Goal: Task Accomplishment & Management: Manage account settings

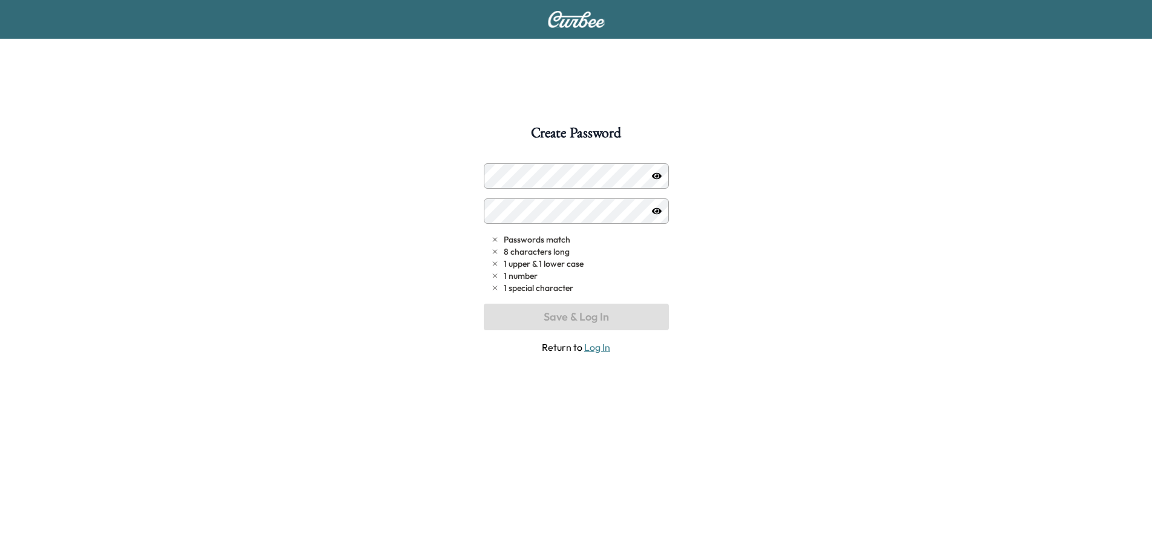
click at [659, 177] on icon "button" at bounding box center [657, 175] width 10 height 7
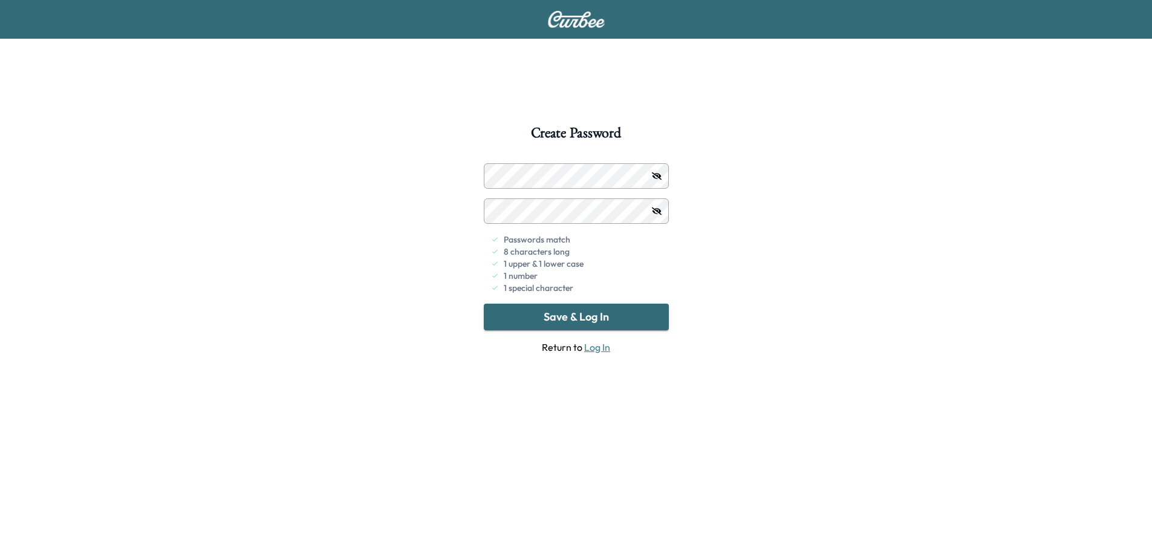
click at [562, 311] on button "Save & Log In" at bounding box center [576, 317] width 185 height 27
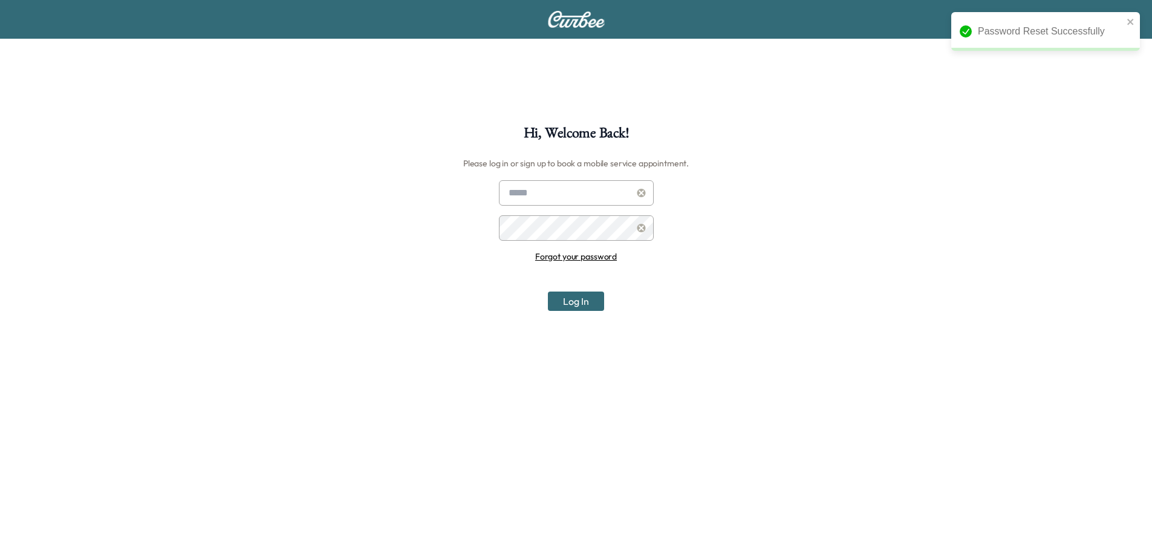
click at [580, 305] on button "Log In" at bounding box center [576, 301] width 56 height 19
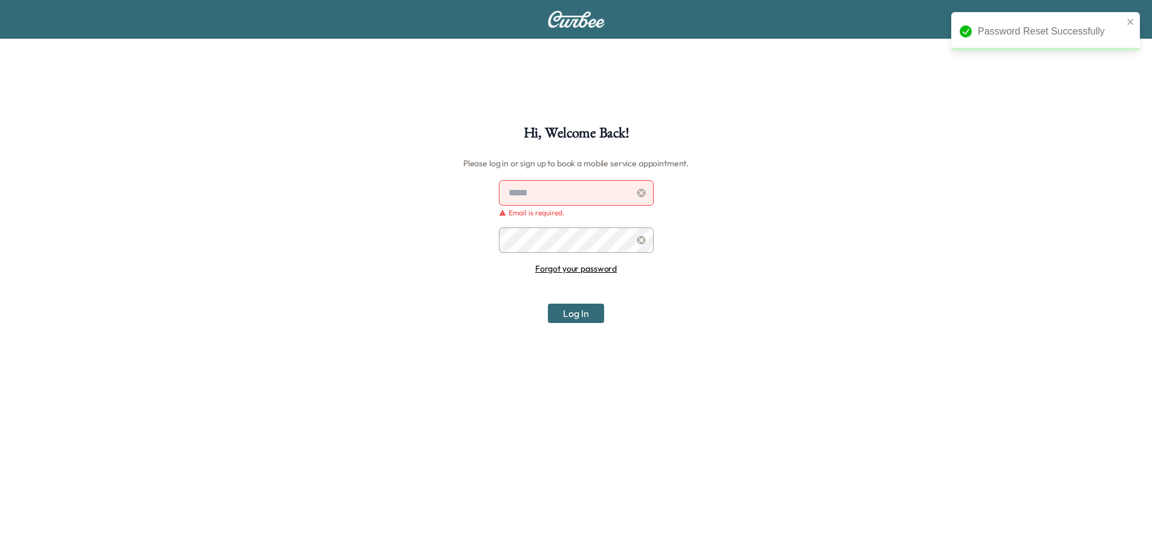
click at [558, 198] on input "text" at bounding box center [576, 192] width 155 height 25
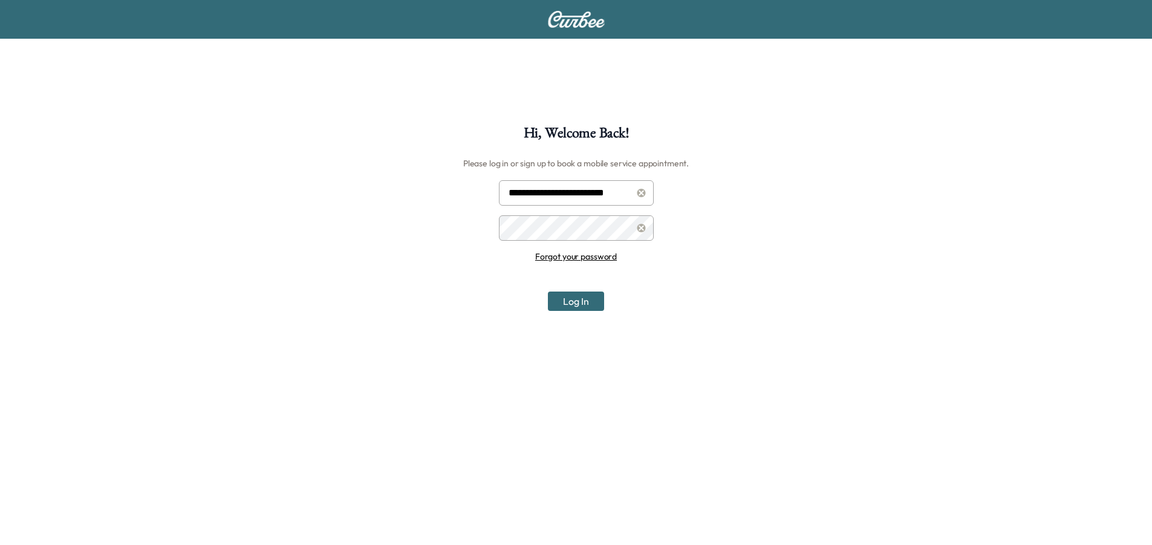
type input "**********"
click at [583, 302] on button "Log In" at bounding box center [576, 301] width 56 height 19
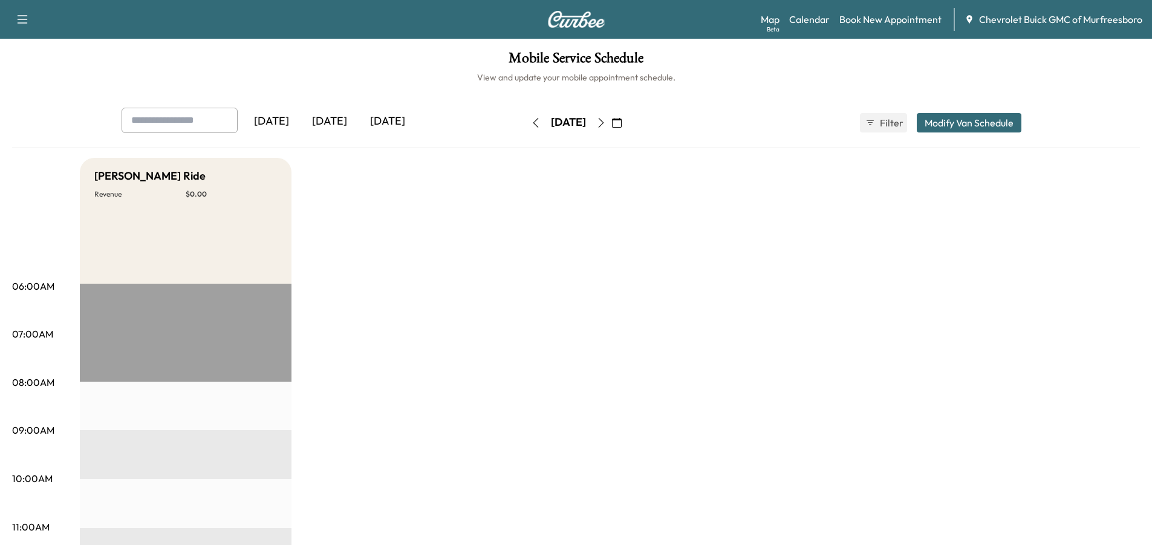
click at [606, 121] on icon "button" at bounding box center [601, 123] width 10 height 10
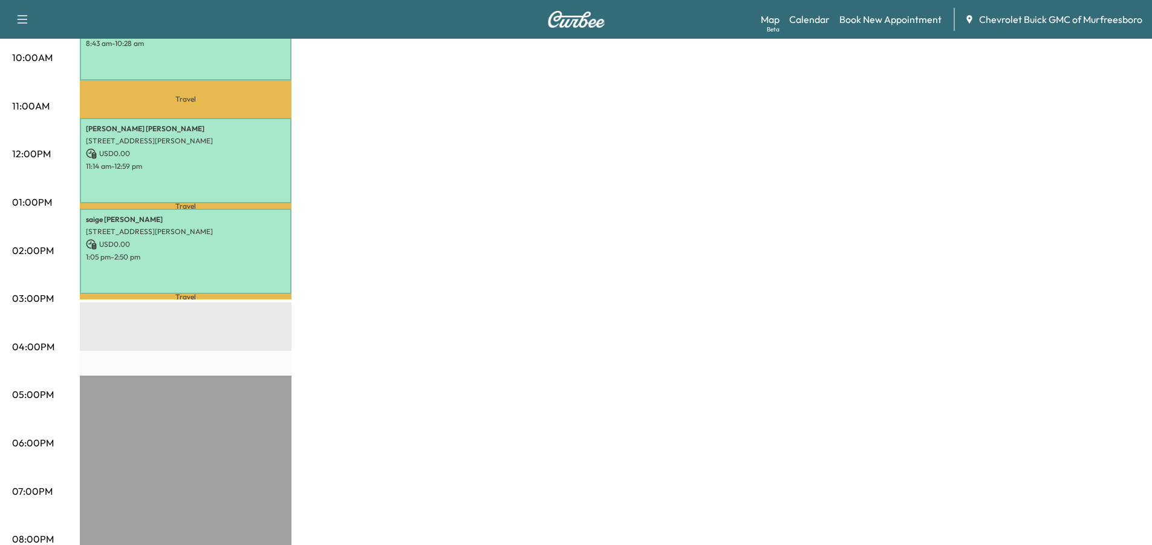
scroll to position [472, 0]
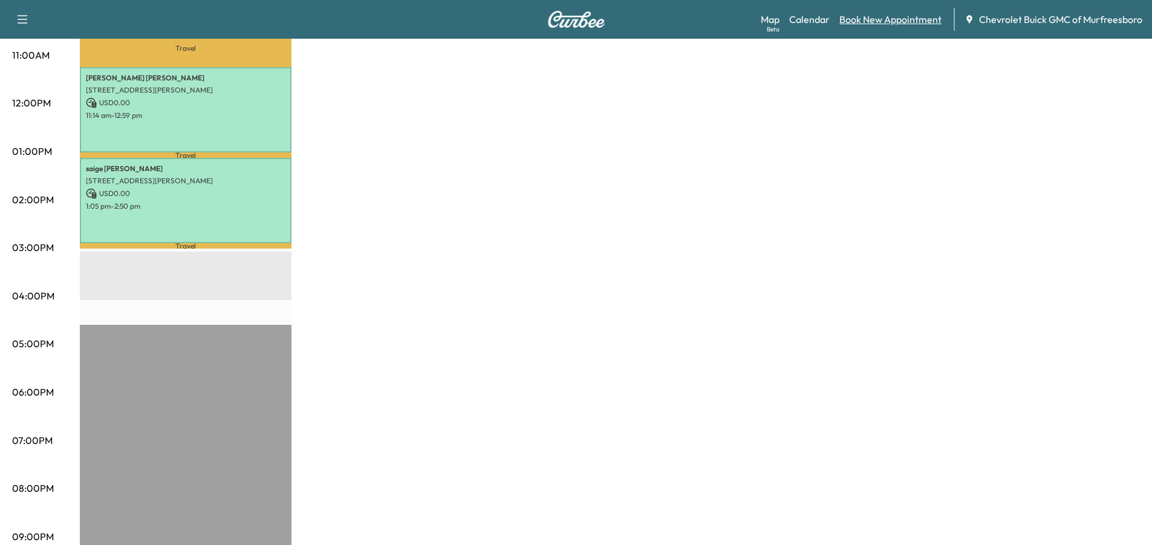
click at [881, 20] on link "Book New Appointment" at bounding box center [890, 19] width 102 height 15
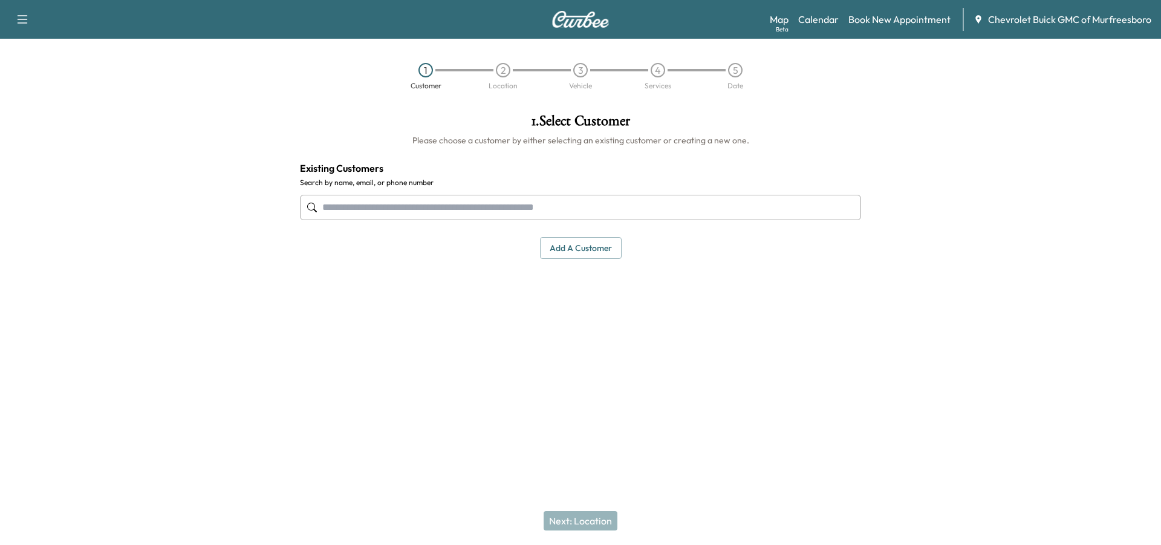
click at [405, 209] on input "text" at bounding box center [580, 207] width 561 height 25
click at [581, 248] on button "Add a customer" at bounding box center [581, 248] width 82 height 22
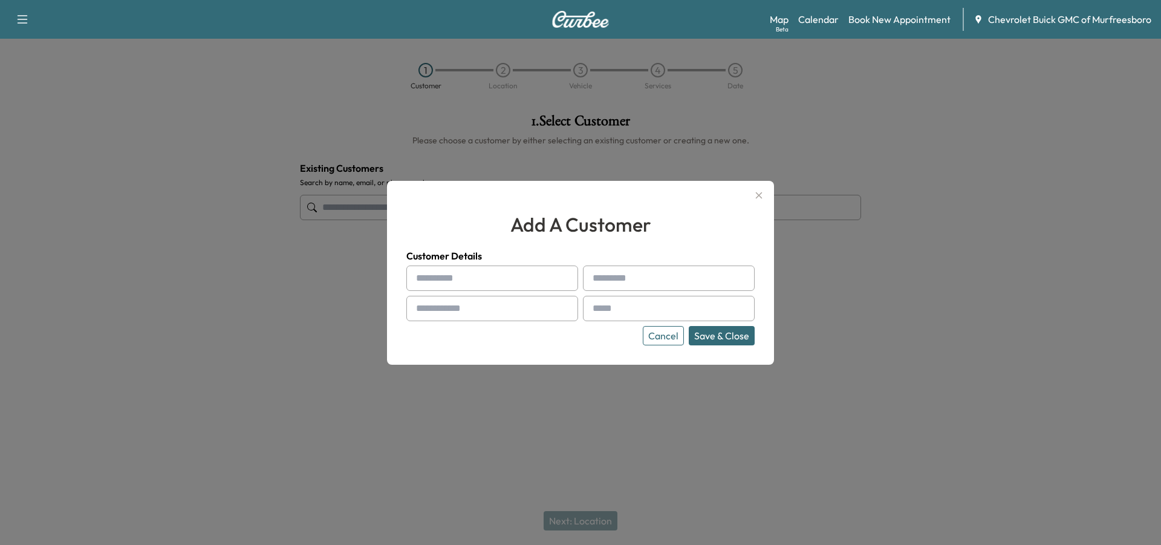
click at [504, 269] on input "text" at bounding box center [492, 278] width 172 height 25
type input "*******"
click at [604, 276] on input "text" at bounding box center [669, 278] width 172 height 25
type input "******"
click at [528, 316] on input "text" at bounding box center [492, 308] width 172 height 25
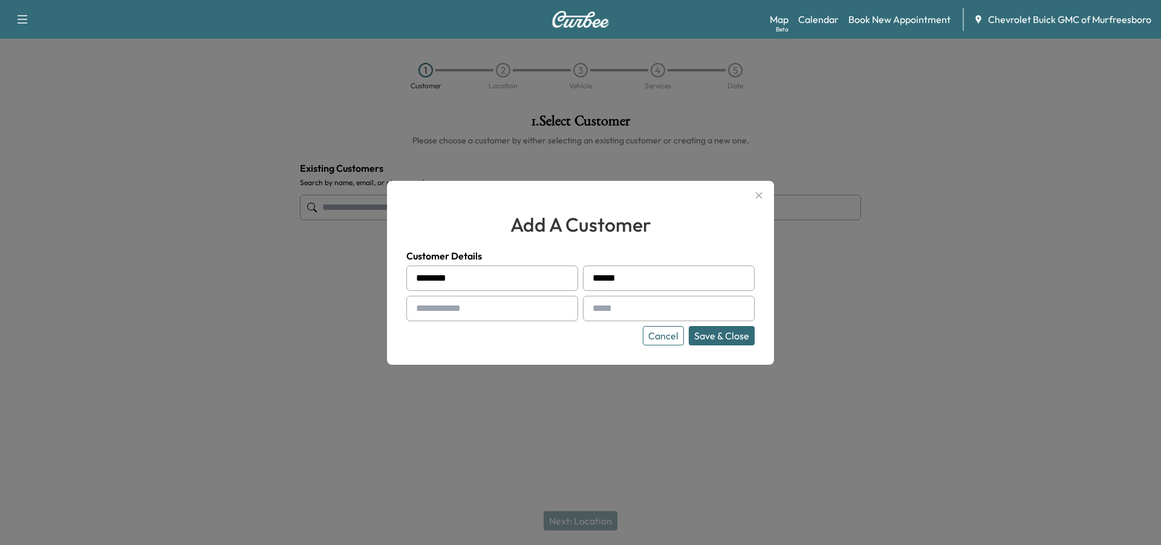
type input "**********"
click at [587, 313] on input "text" at bounding box center [669, 308] width 172 height 25
type input "**********"
click at [724, 336] on button "Save & Close" at bounding box center [722, 335] width 66 height 19
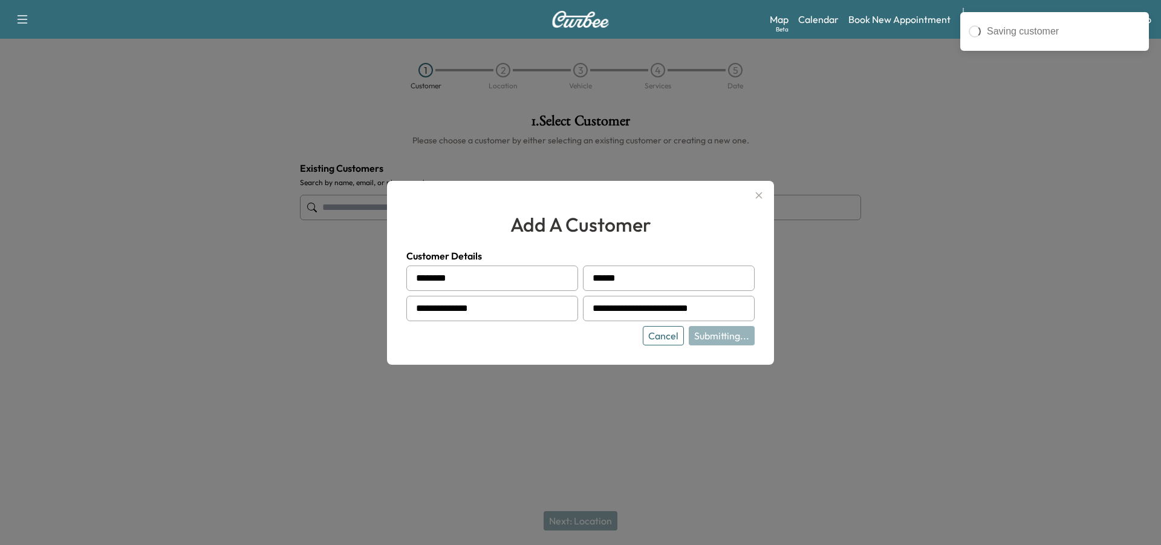
type input "**********"
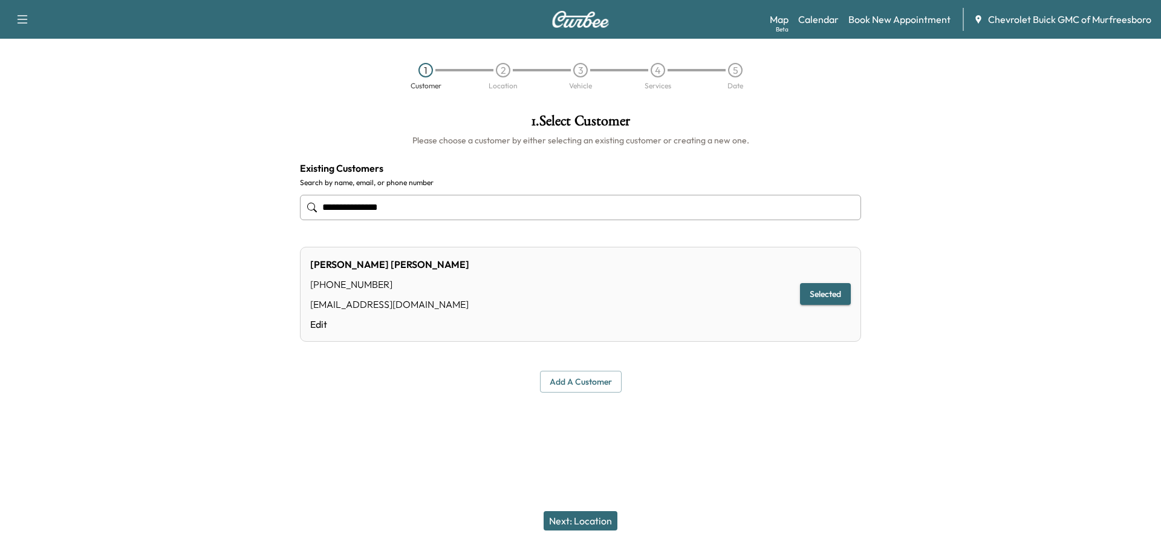
click at [564, 532] on div "Next: Location" at bounding box center [580, 521] width 1161 height 48
click at [567, 520] on button "Next: Location" at bounding box center [581, 520] width 74 height 19
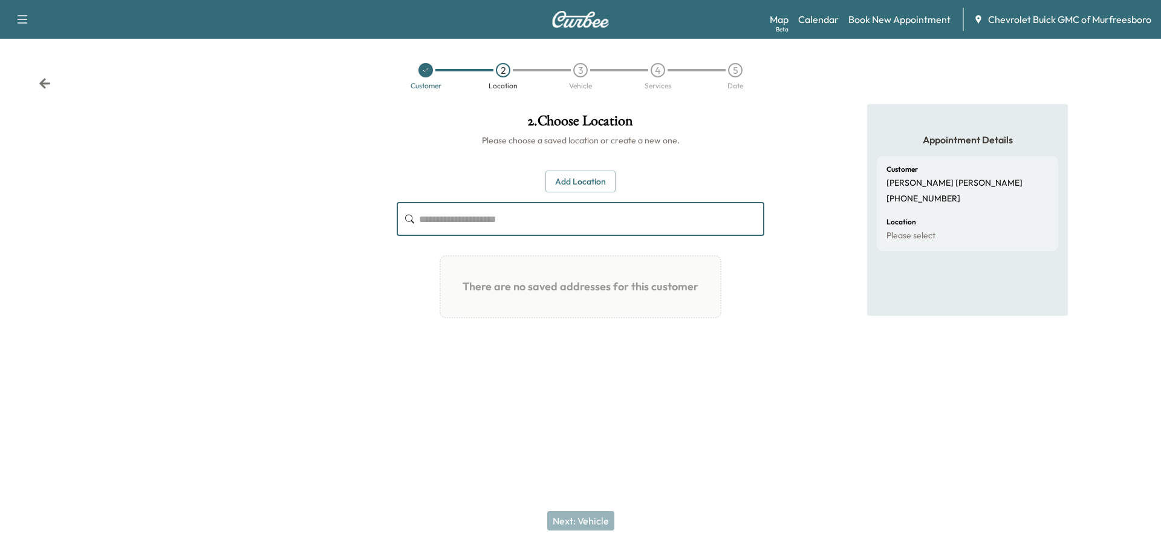
click at [460, 223] on input "text" at bounding box center [591, 219] width 345 height 34
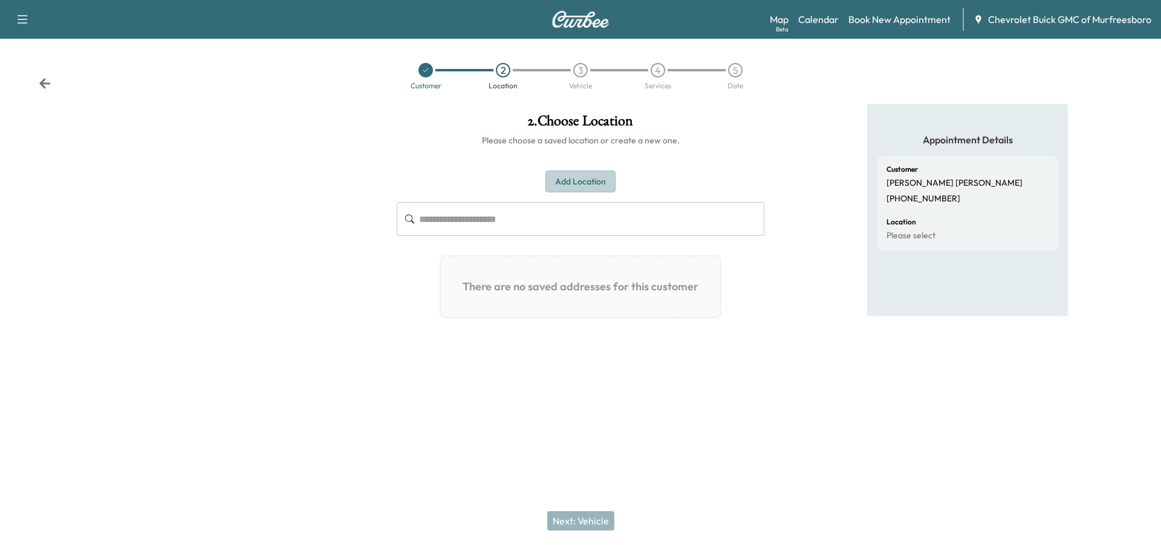
click at [562, 173] on button "Add Location" at bounding box center [581, 182] width 70 height 22
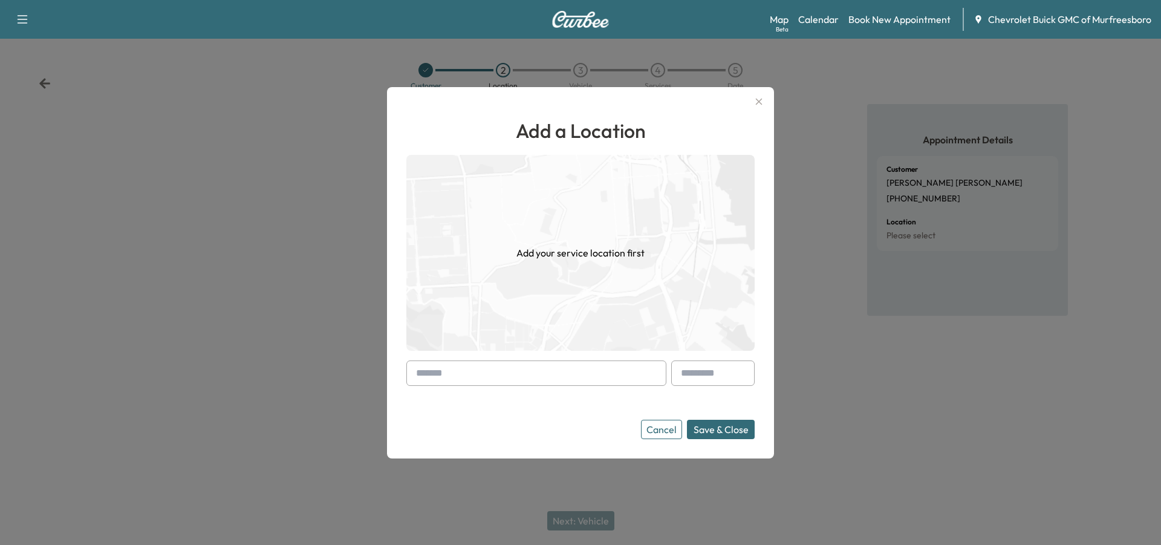
click at [460, 368] on input "text" at bounding box center [536, 372] width 260 height 25
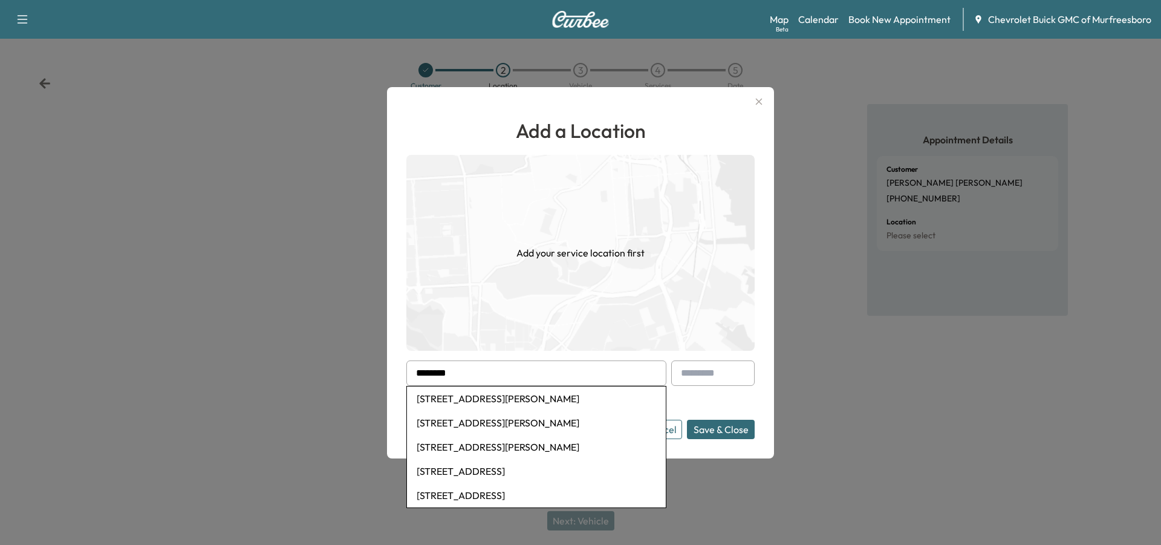
click at [506, 399] on li "[STREET_ADDRESS][PERSON_NAME]" at bounding box center [536, 398] width 259 height 24
type input "**********"
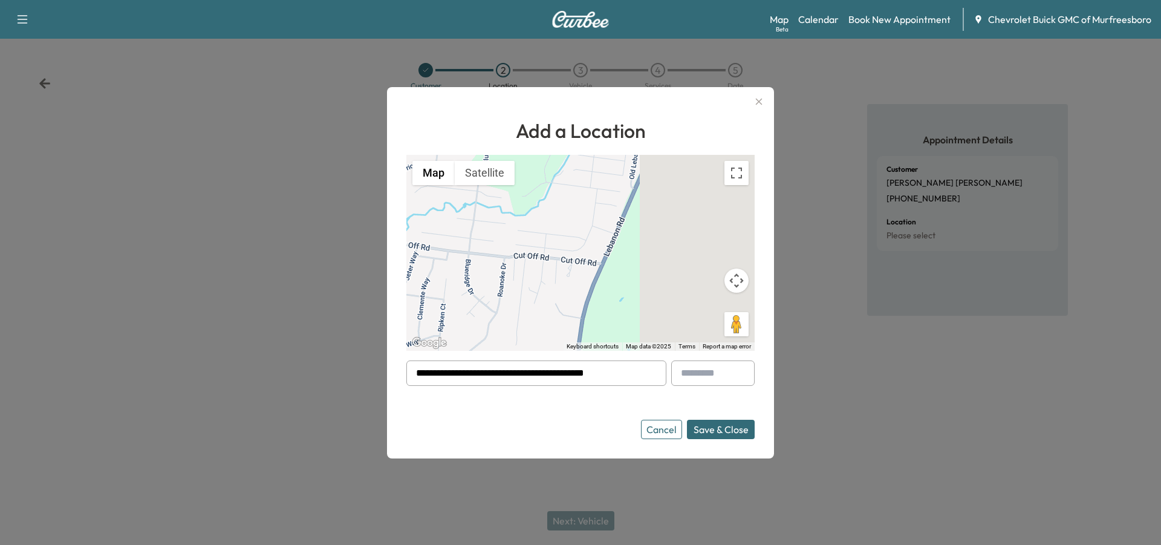
click at [754, 434] on button "Save & Close" at bounding box center [721, 429] width 68 height 19
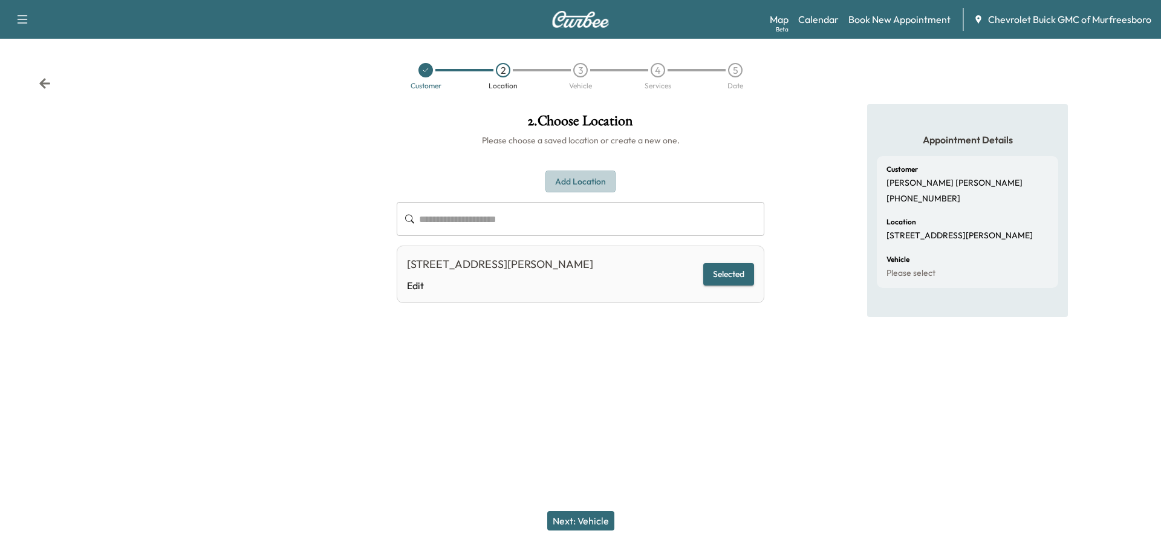
click at [579, 175] on button "Add Location" at bounding box center [581, 182] width 70 height 22
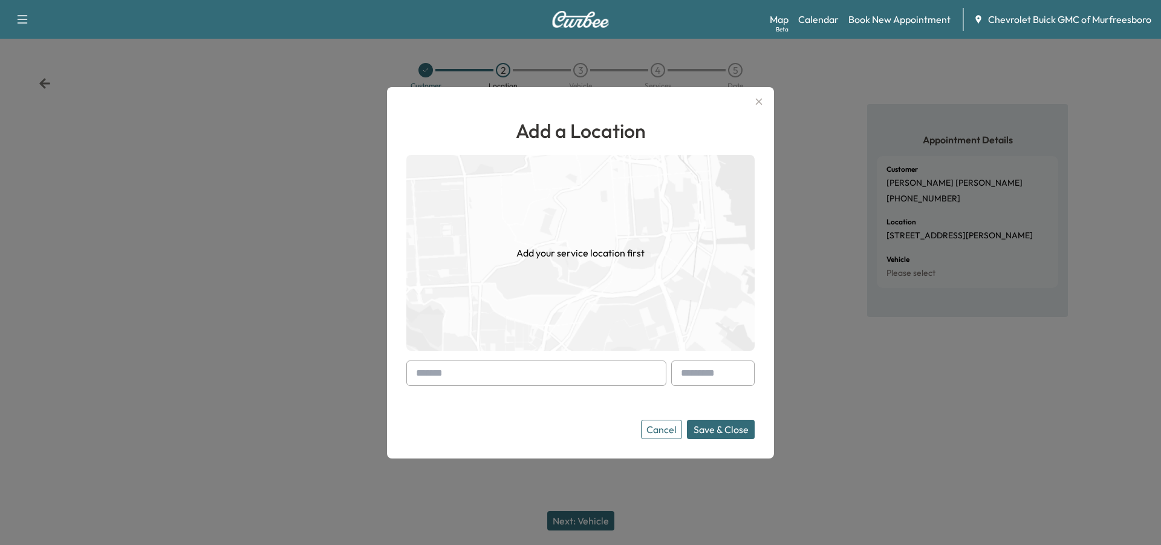
click at [541, 368] on input "text" at bounding box center [536, 372] width 260 height 25
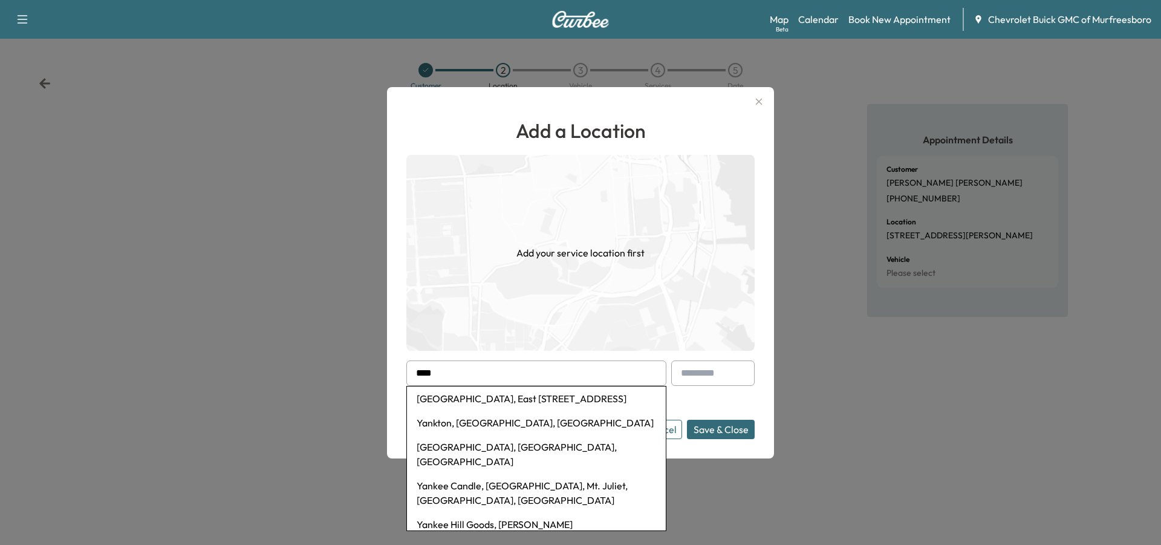
click at [569, 393] on li "[GEOGRAPHIC_DATA], East [STREET_ADDRESS]" at bounding box center [536, 398] width 259 height 24
type input "**********"
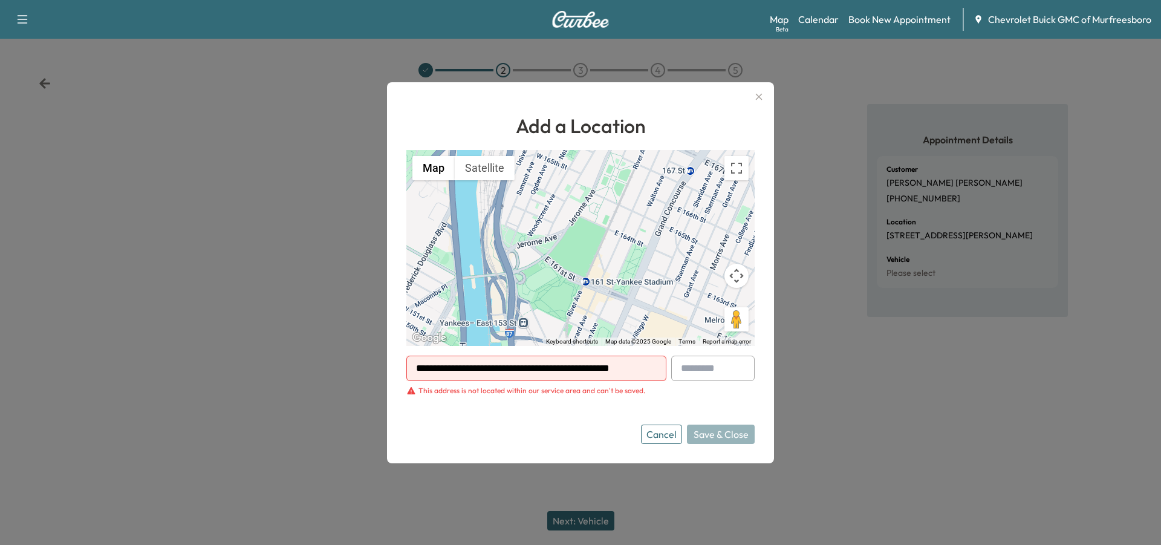
click at [655, 369] on div at bounding box center [654, 368] width 15 height 15
click at [646, 366] on input "**********" at bounding box center [536, 368] width 260 height 25
click at [659, 427] on button "Cancel" at bounding box center [661, 434] width 41 height 19
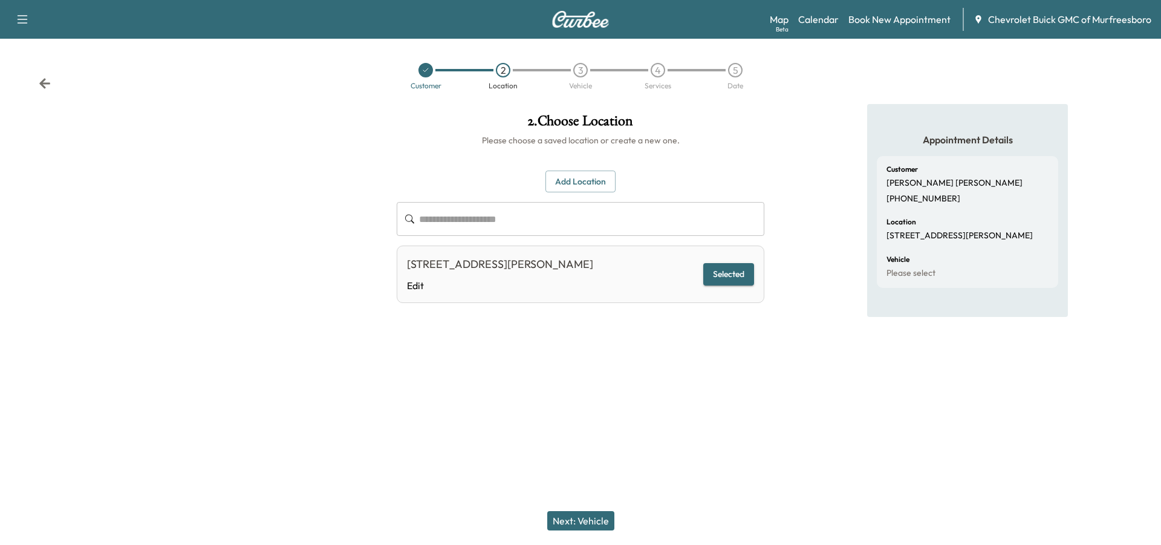
click at [587, 515] on button "Next: Vehicle" at bounding box center [580, 520] width 67 height 19
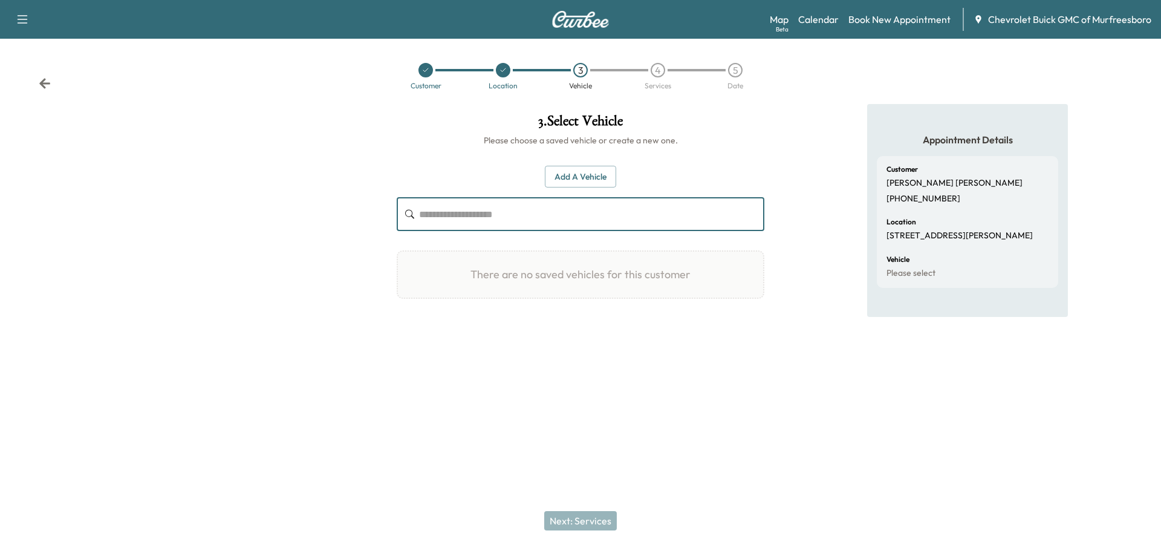
click at [457, 220] on input "text" at bounding box center [591, 214] width 345 height 34
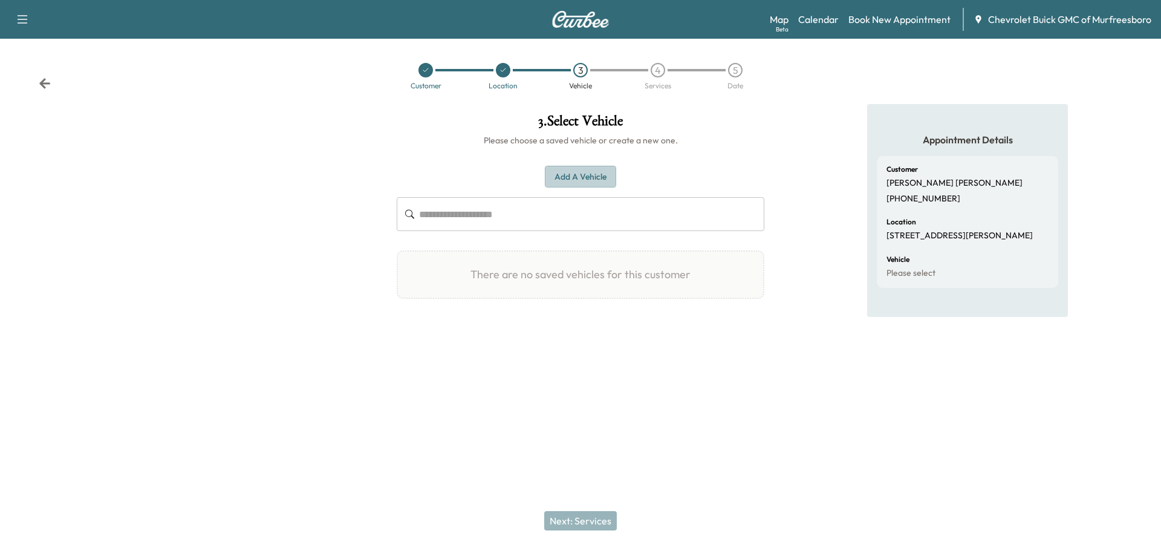
click at [553, 170] on button "Add a Vehicle" at bounding box center [580, 177] width 71 height 22
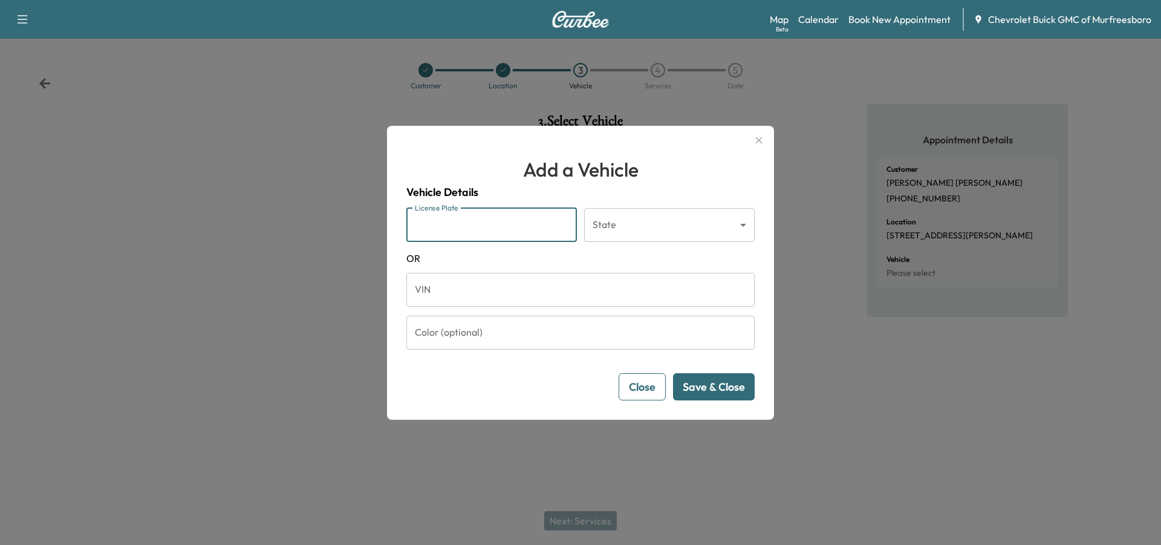
click at [559, 210] on input "License Plate" at bounding box center [491, 225] width 171 height 34
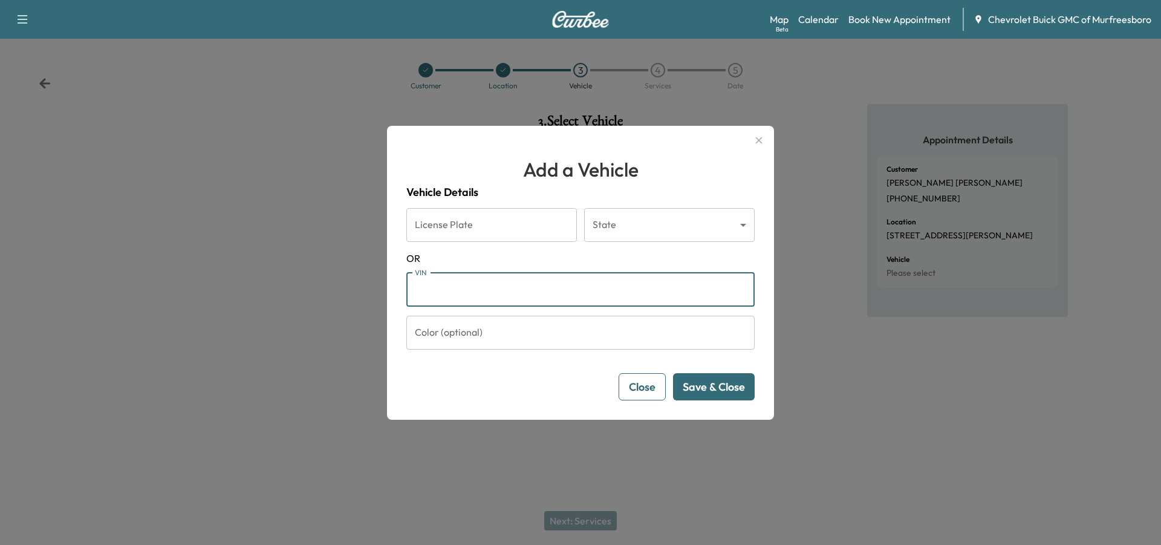
paste input "**********"
type input "**********"
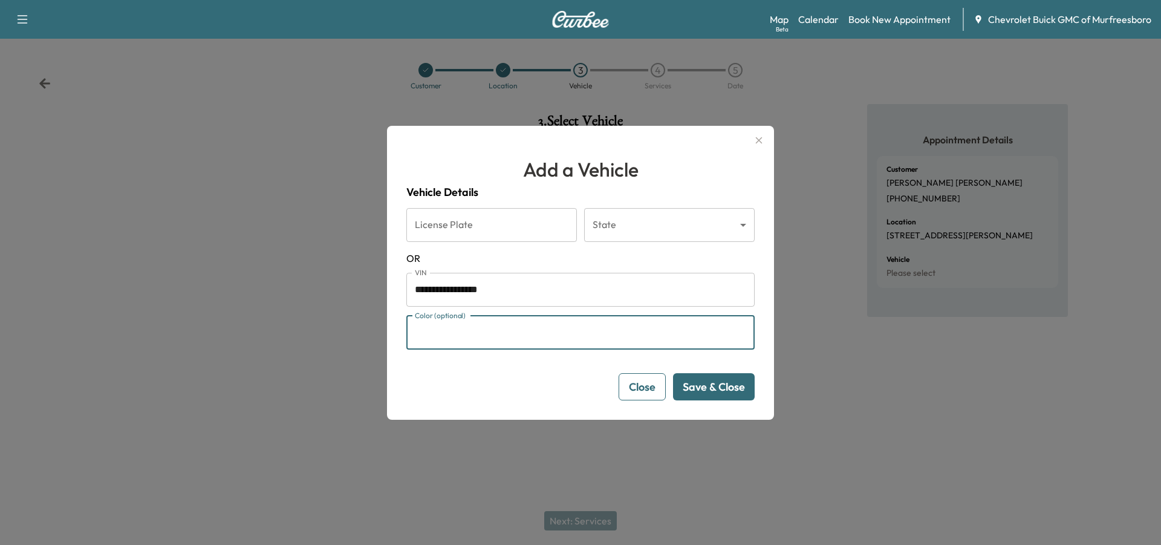
click at [521, 336] on input "Color (optional)" at bounding box center [580, 333] width 348 height 34
type input "*****"
click at [739, 386] on button "Save & Close" at bounding box center [714, 386] width 82 height 27
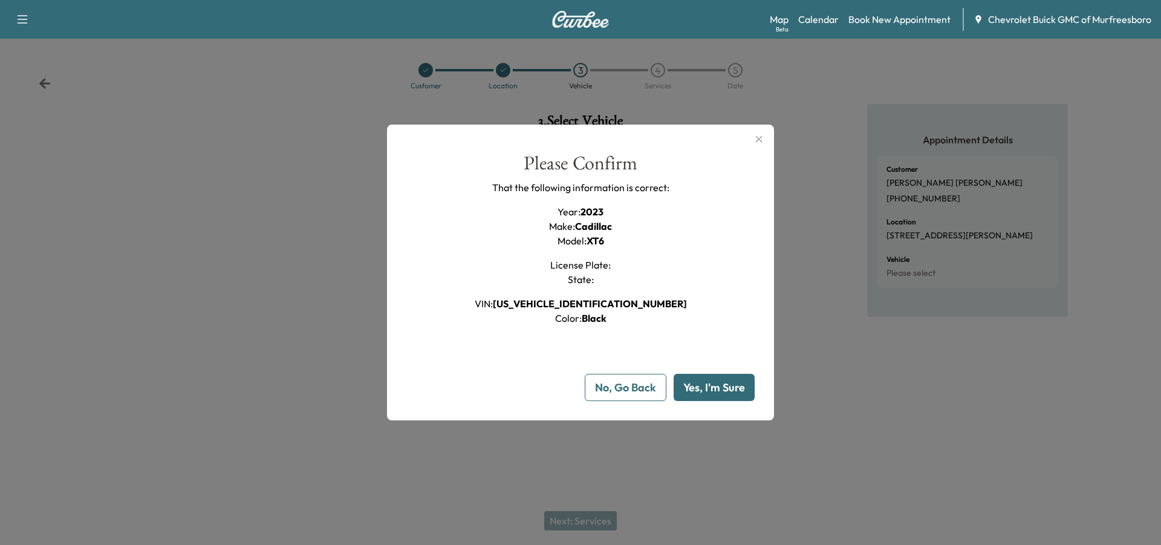
click at [721, 398] on button "Yes, I'm Sure" at bounding box center [714, 387] width 81 height 27
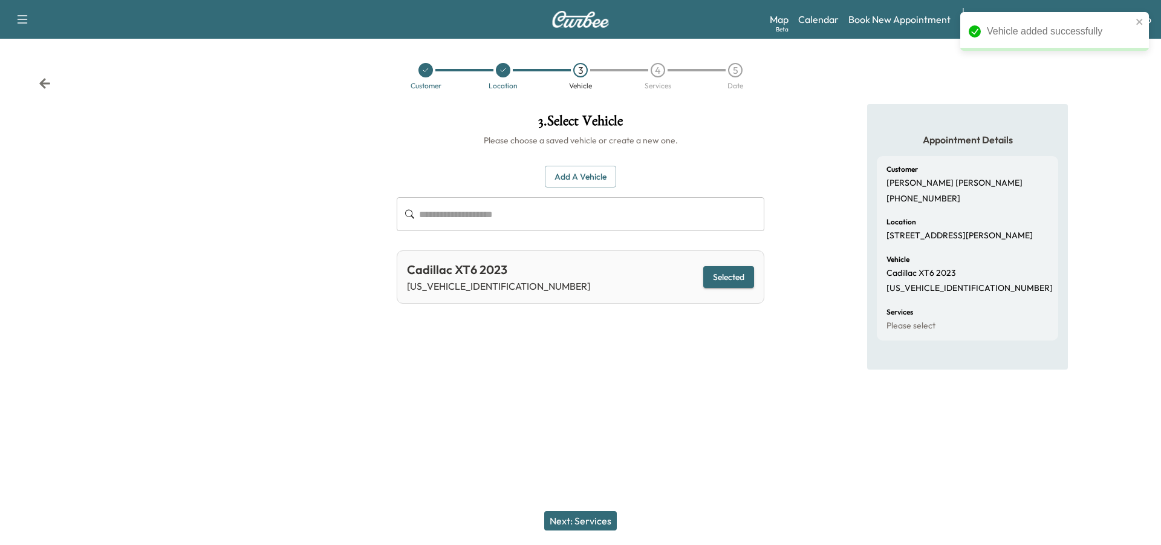
click at [577, 518] on button "Next: Services" at bounding box center [580, 520] width 73 height 19
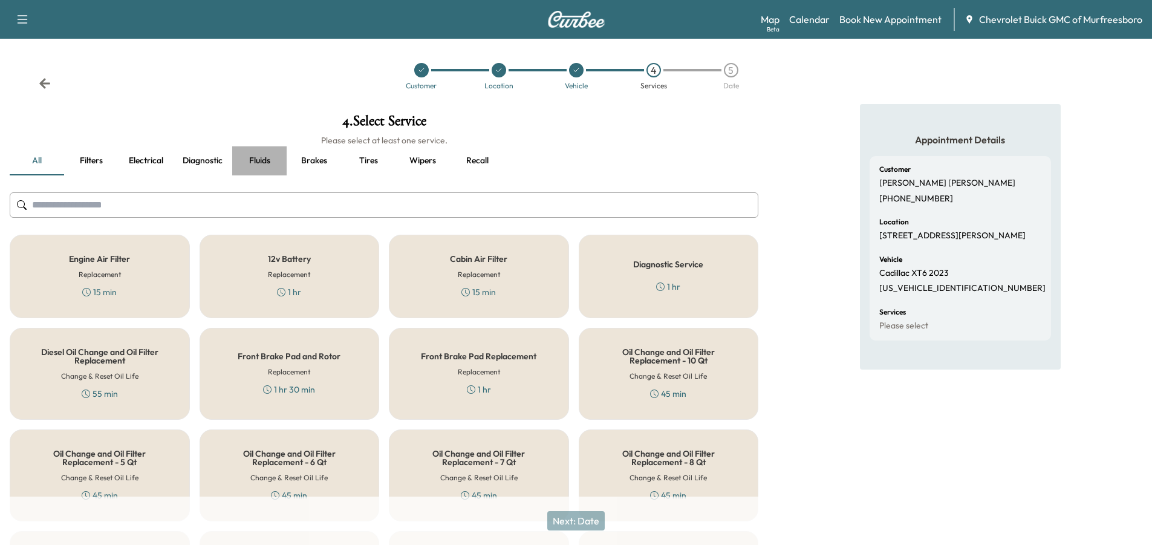
click at [249, 166] on button "Fluids" at bounding box center [259, 160] width 54 height 29
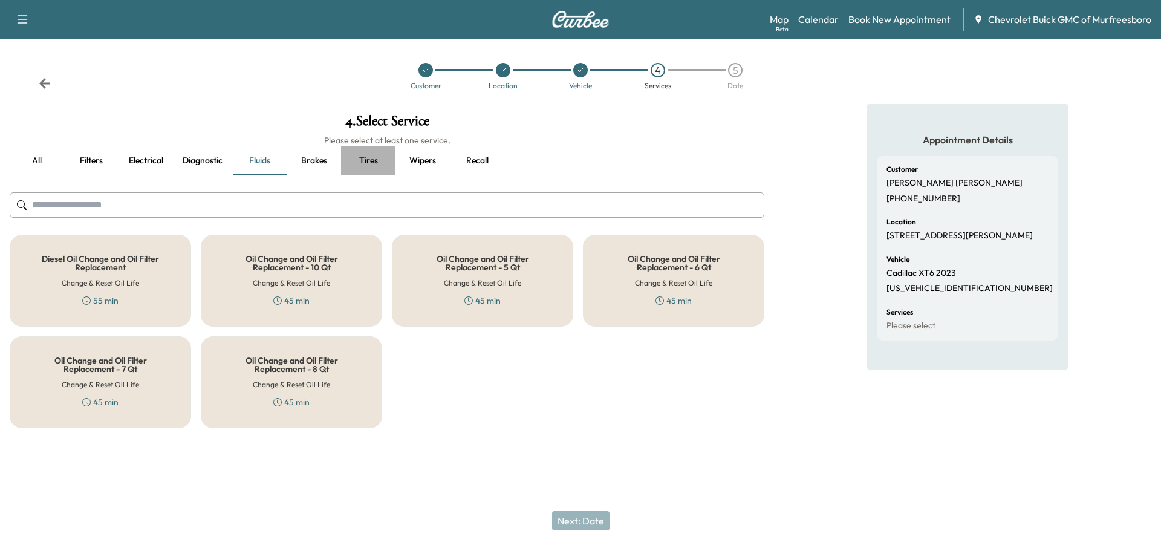
click at [385, 172] on button "Tires" at bounding box center [368, 160] width 54 height 29
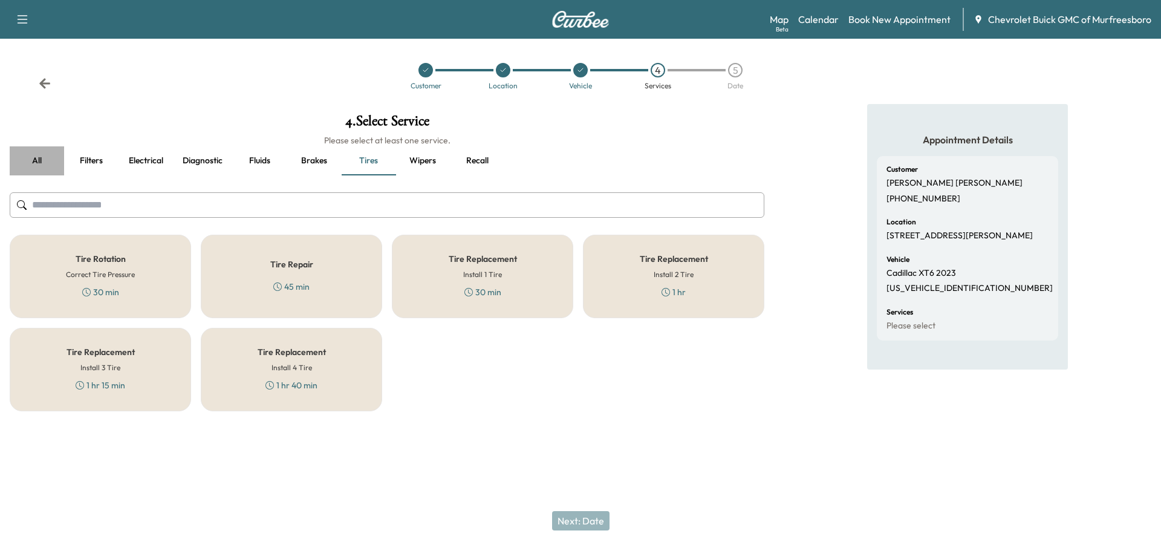
click at [28, 164] on button "all" at bounding box center [37, 160] width 54 height 29
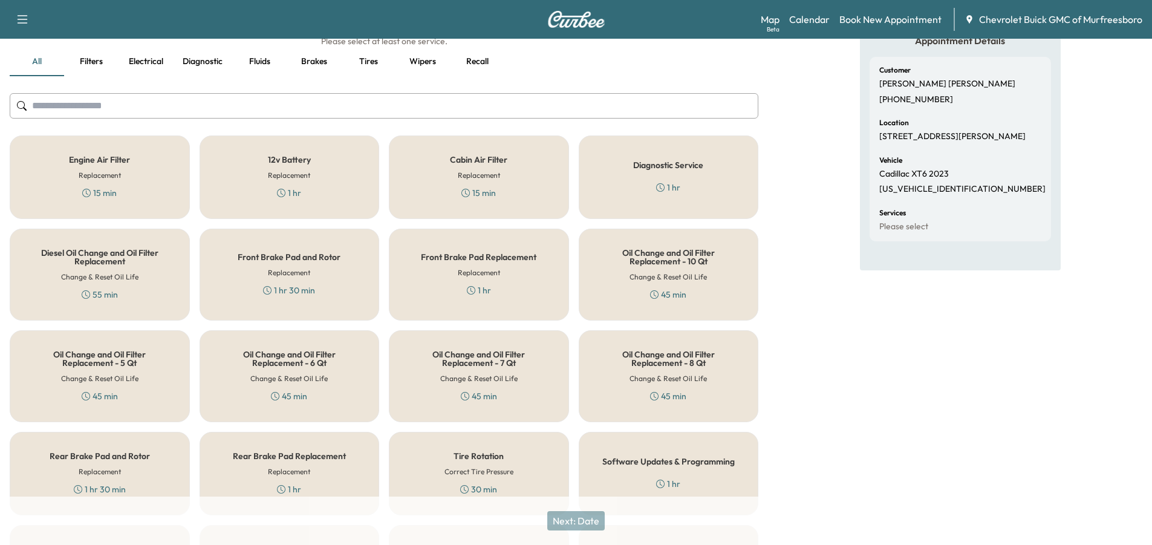
scroll to position [121, 0]
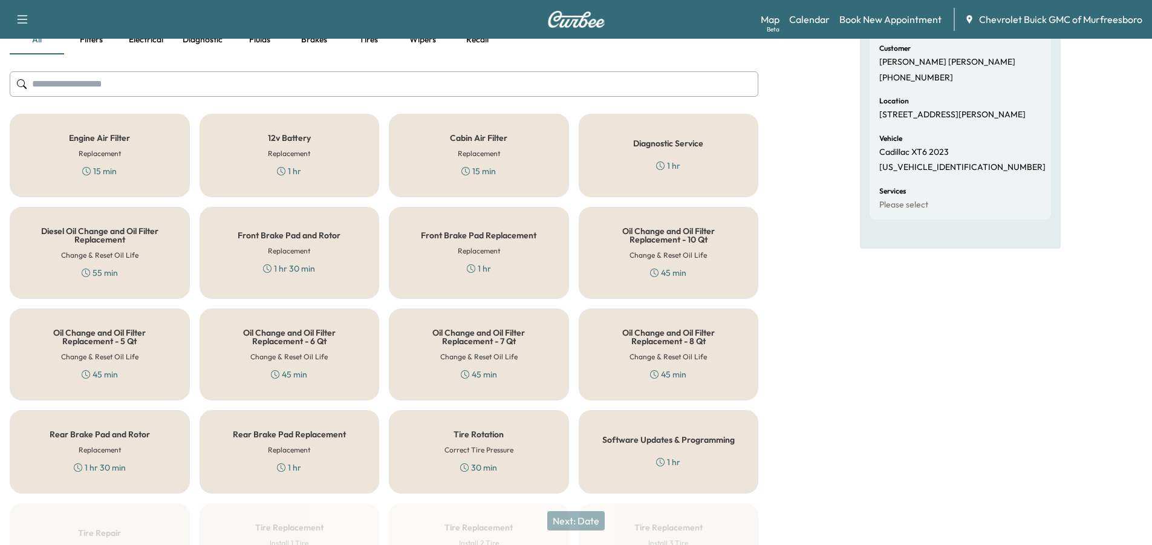
click at [84, 170] on icon at bounding box center [86, 171] width 8 height 8
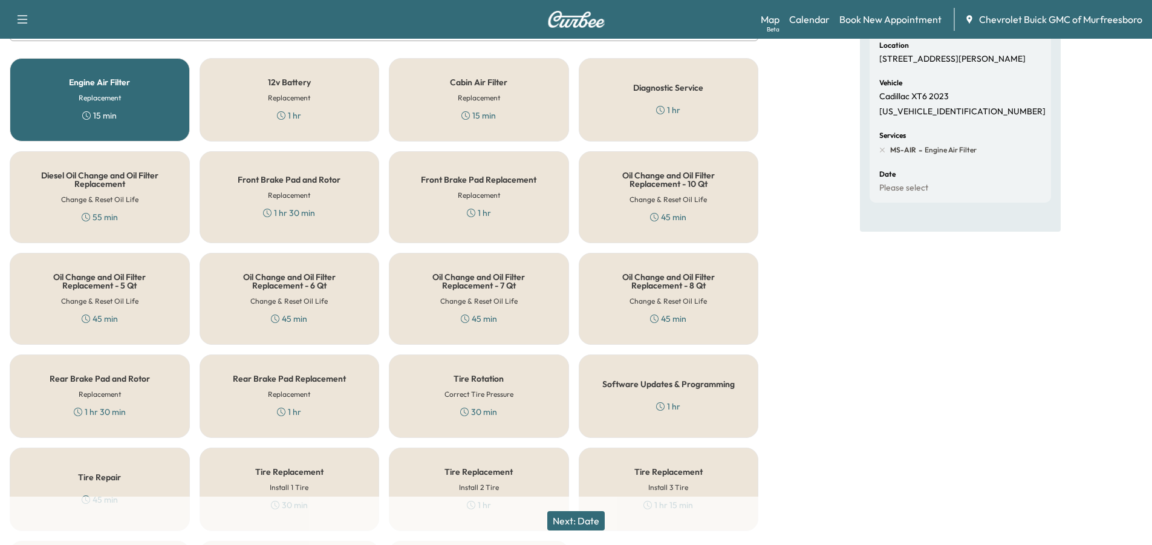
scroll to position [181, 0]
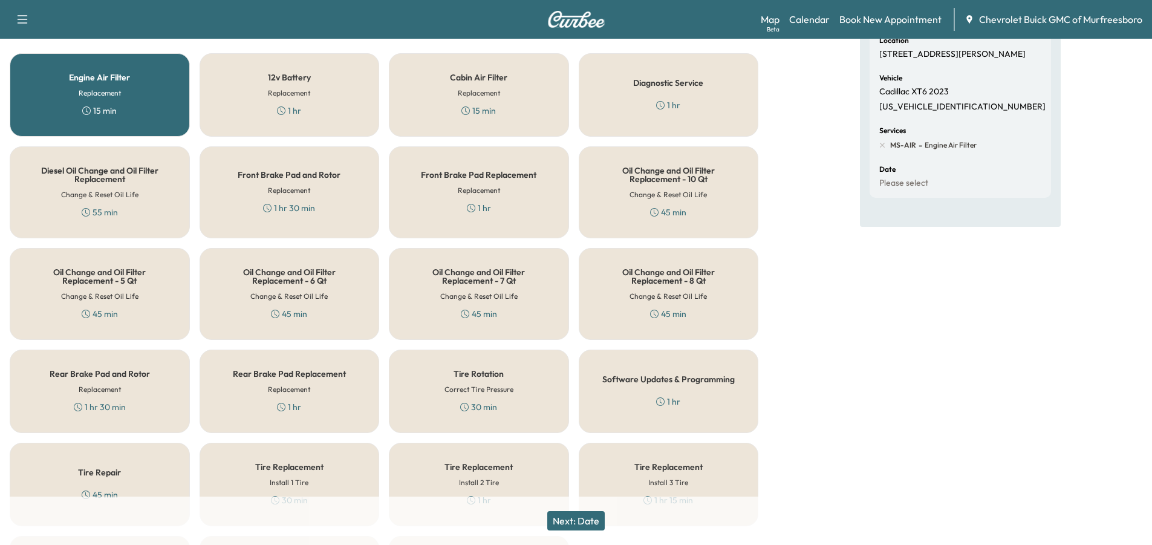
click at [578, 517] on button "Next: Date" at bounding box center [575, 520] width 57 height 19
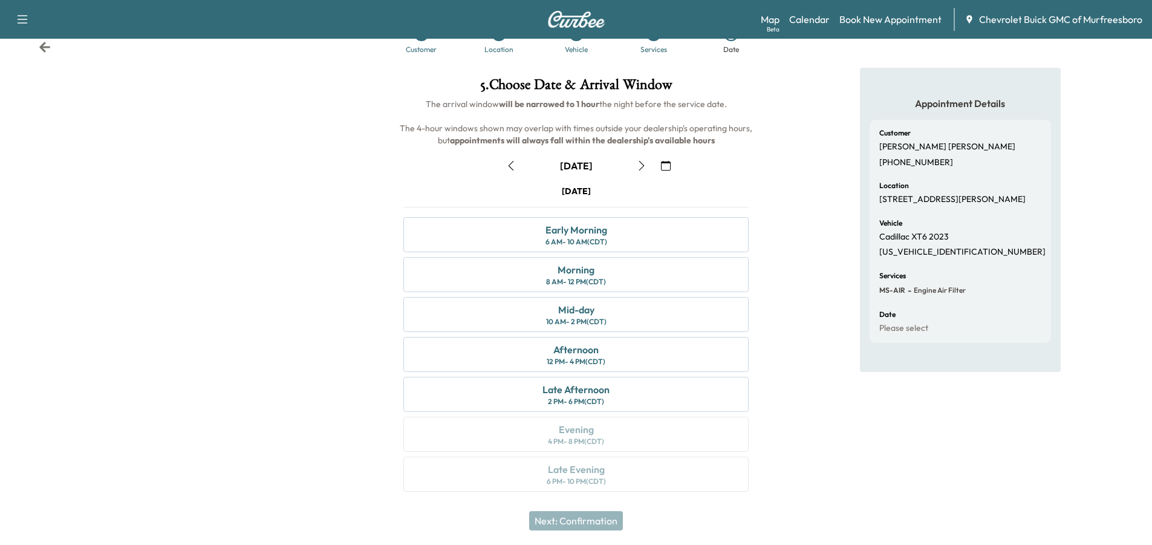
scroll to position [0, 0]
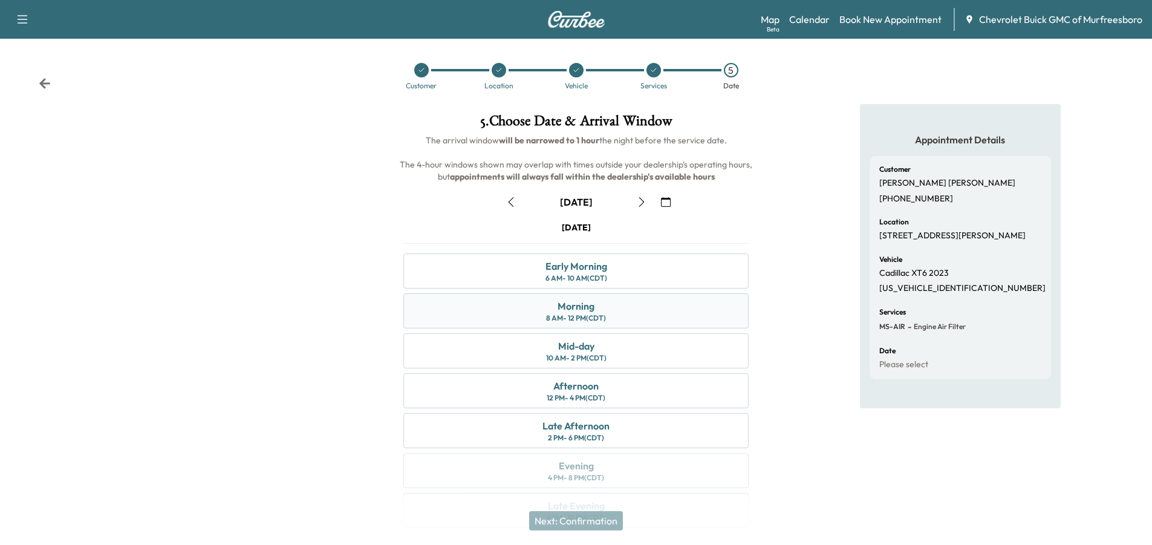
click at [564, 307] on div "Morning" at bounding box center [576, 306] width 37 height 15
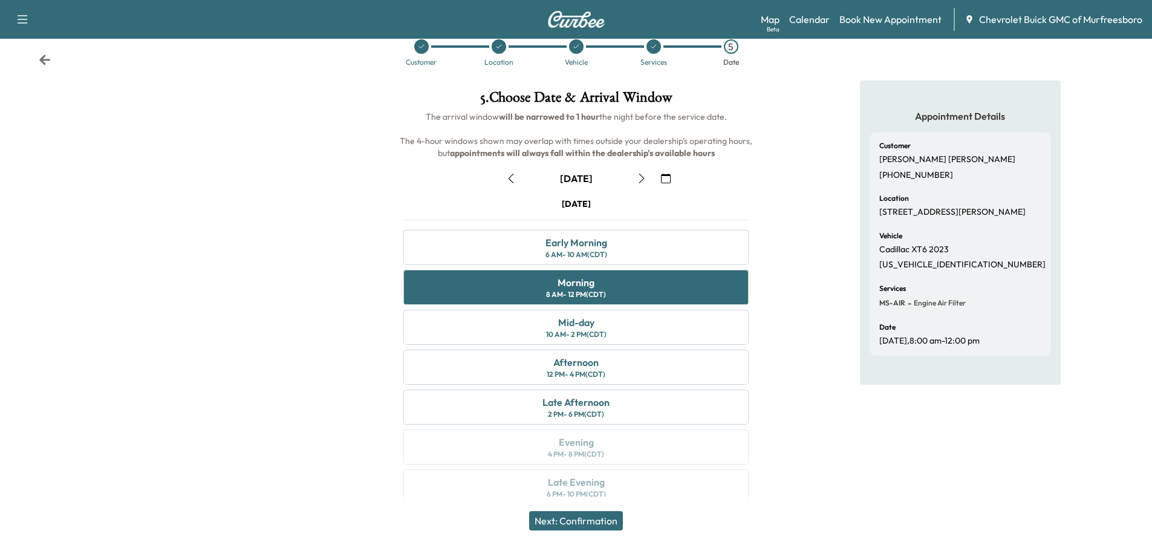
scroll to position [36, 0]
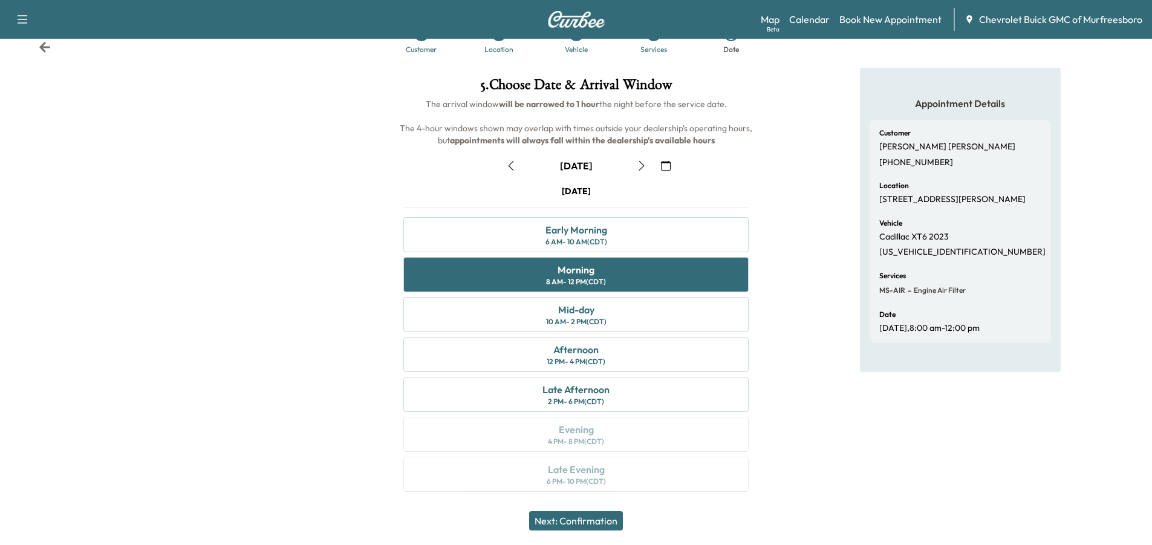
click at [569, 516] on button "Next: Confirmation" at bounding box center [576, 520] width 94 height 19
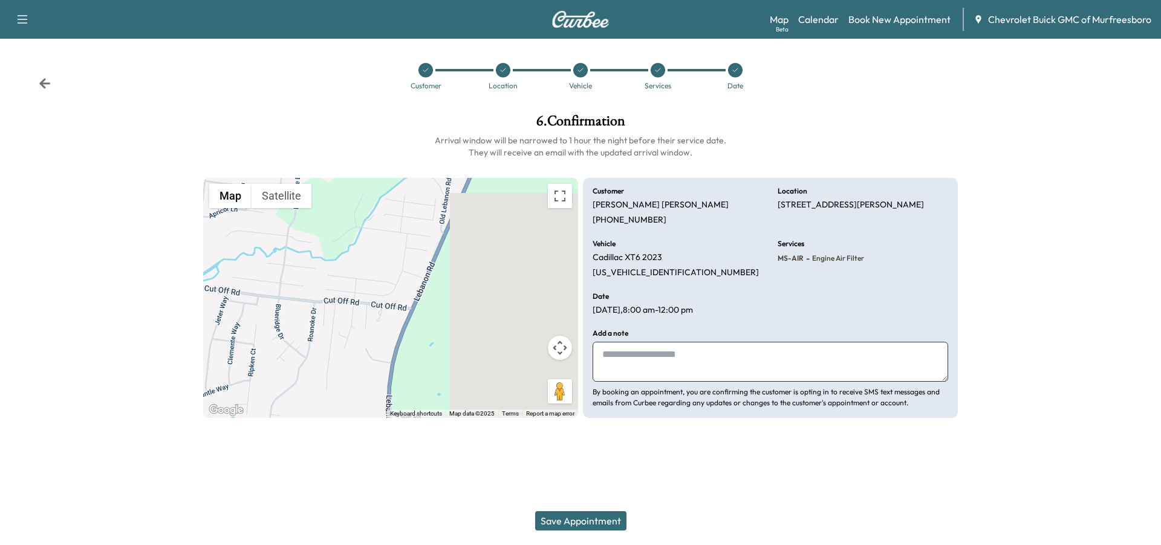
click at [631, 350] on textarea at bounding box center [771, 362] width 356 height 40
click at [769, 354] on textarea at bounding box center [771, 362] width 356 height 40
click at [575, 514] on button "Save Appointment" at bounding box center [580, 520] width 91 height 19
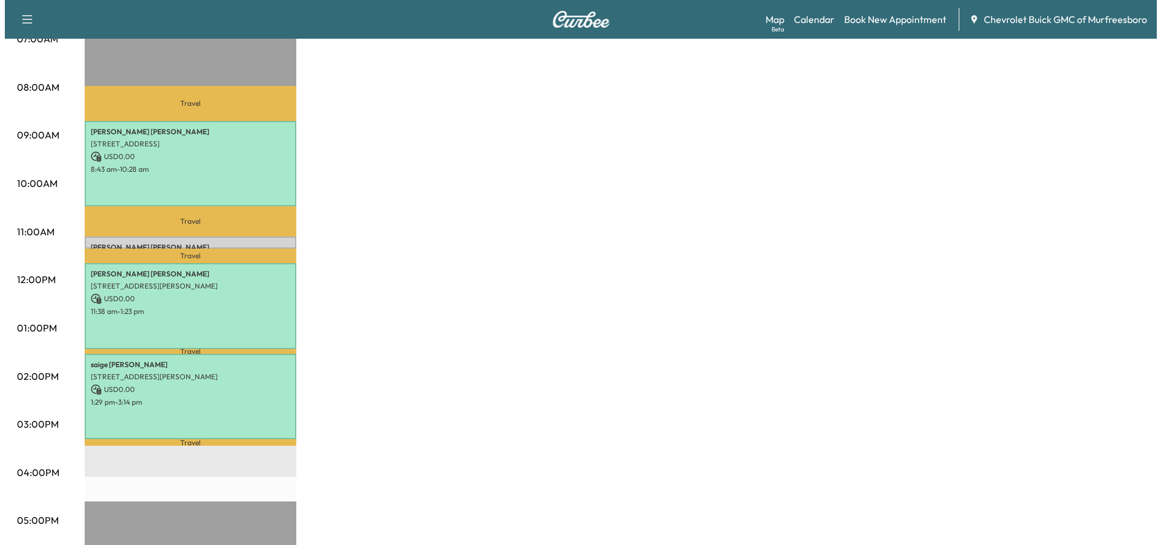
scroll to position [302, 0]
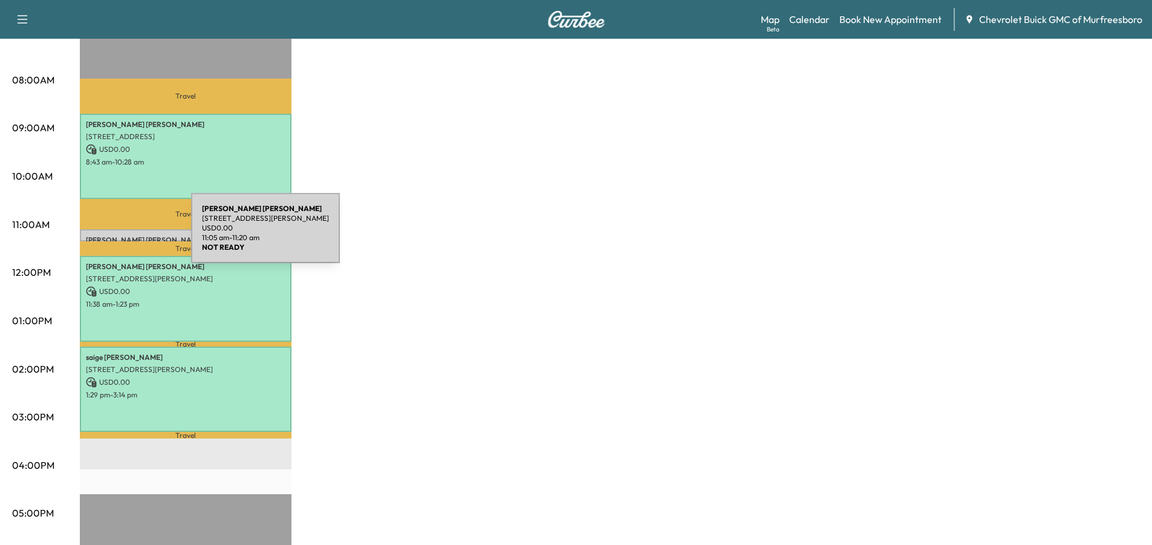
click at [100, 235] on p "[PERSON_NAME]" at bounding box center [186, 240] width 200 height 10
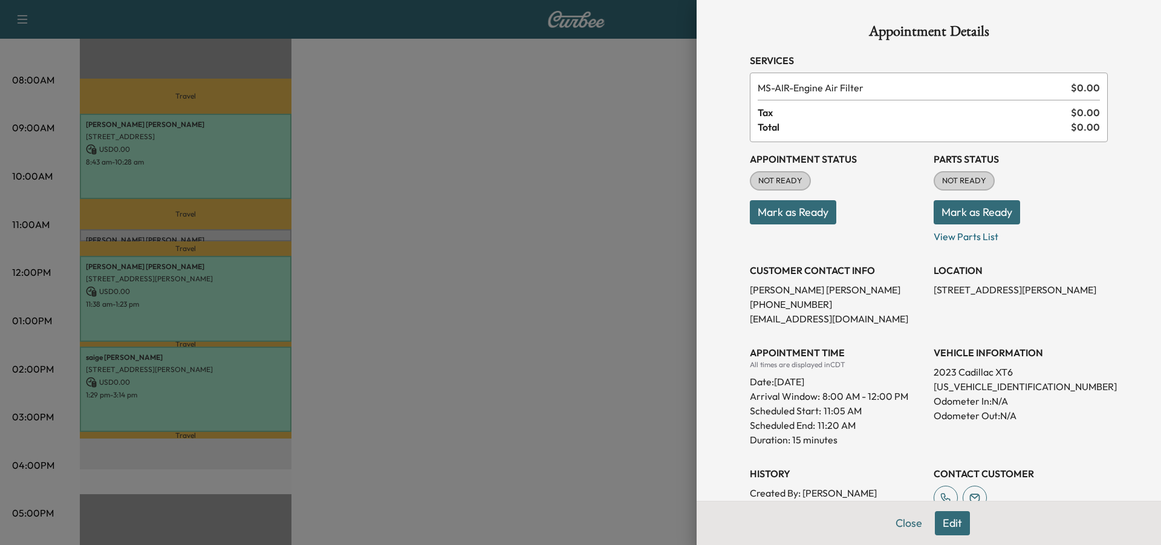
click at [593, 349] on div at bounding box center [580, 272] width 1161 height 545
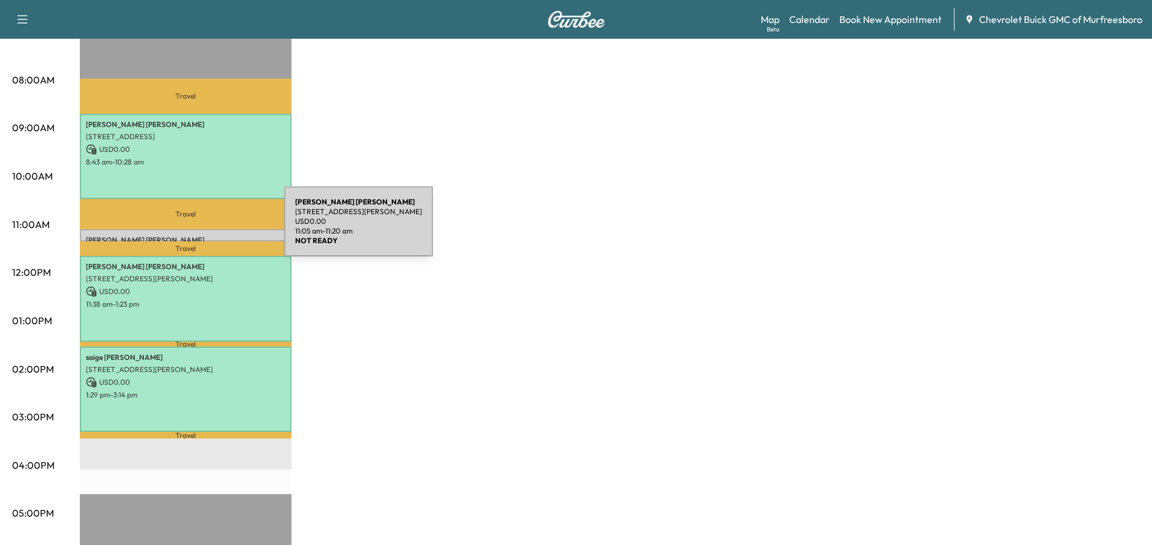
click at [194, 229] on div "[PERSON_NAME] [STREET_ADDRESS][PERSON_NAME] USD 0.00 11:05 am - 11:20 am" at bounding box center [186, 235] width 212 height 12
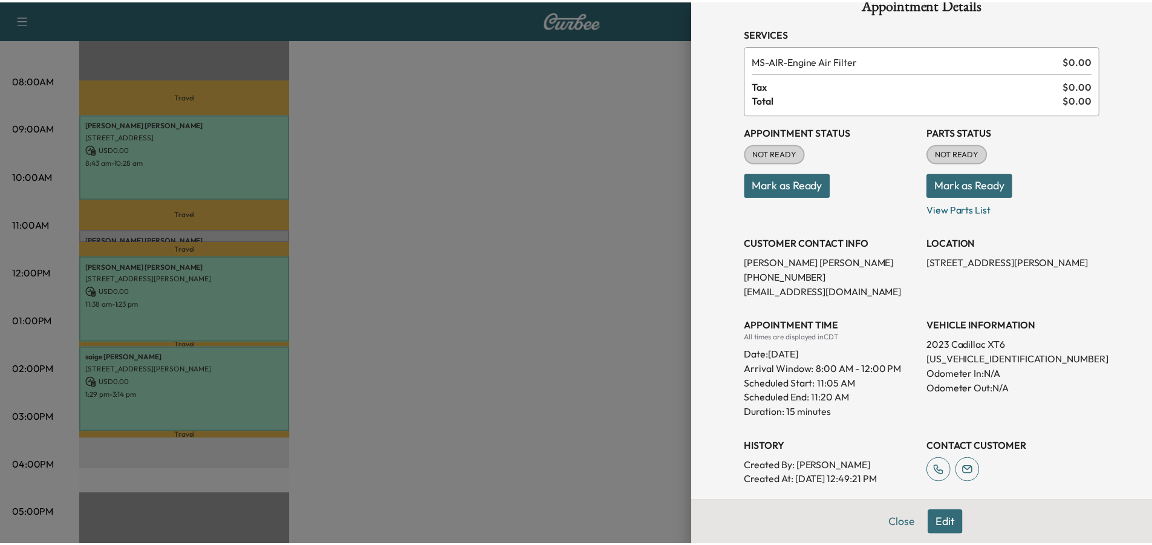
scroll to position [14, 0]
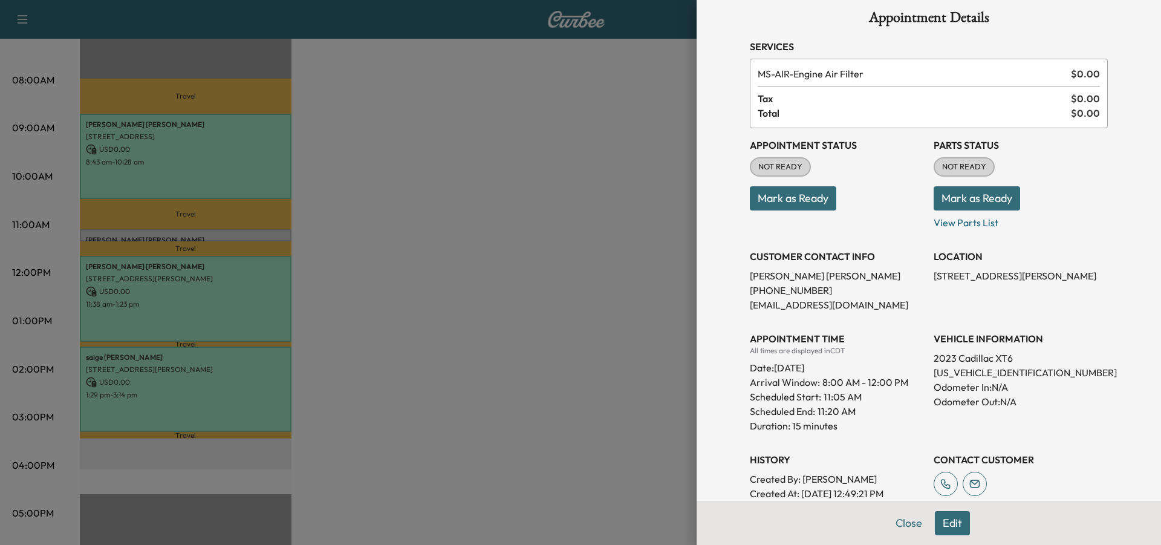
click at [770, 204] on button "Mark as Ready" at bounding box center [793, 198] width 86 height 24
click at [982, 198] on button "Mark as Ready" at bounding box center [977, 198] width 86 height 24
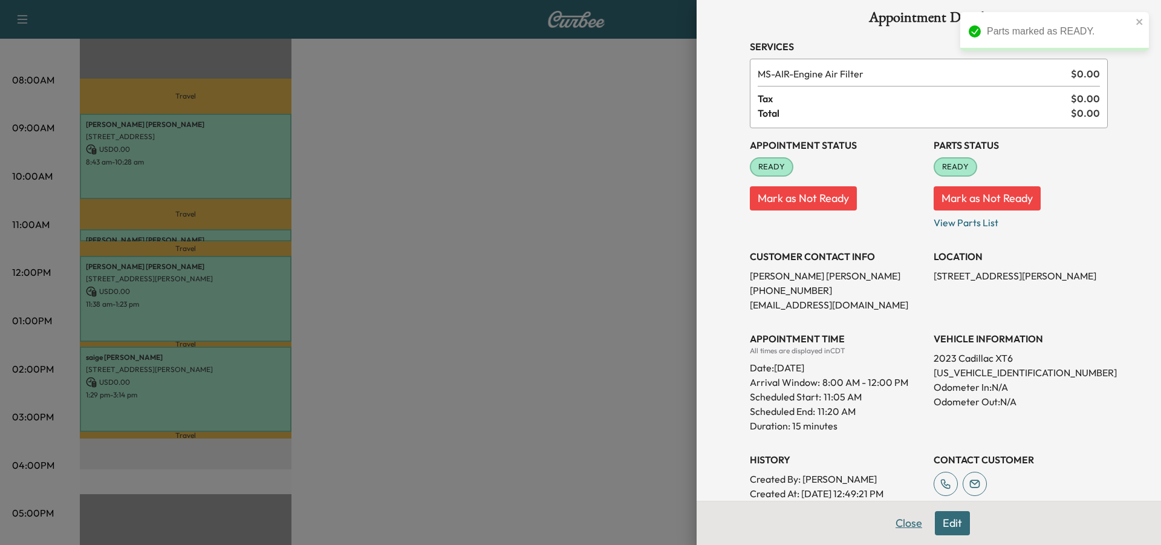
click at [889, 523] on button "Close" at bounding box center [909, 523] width 42 height 24
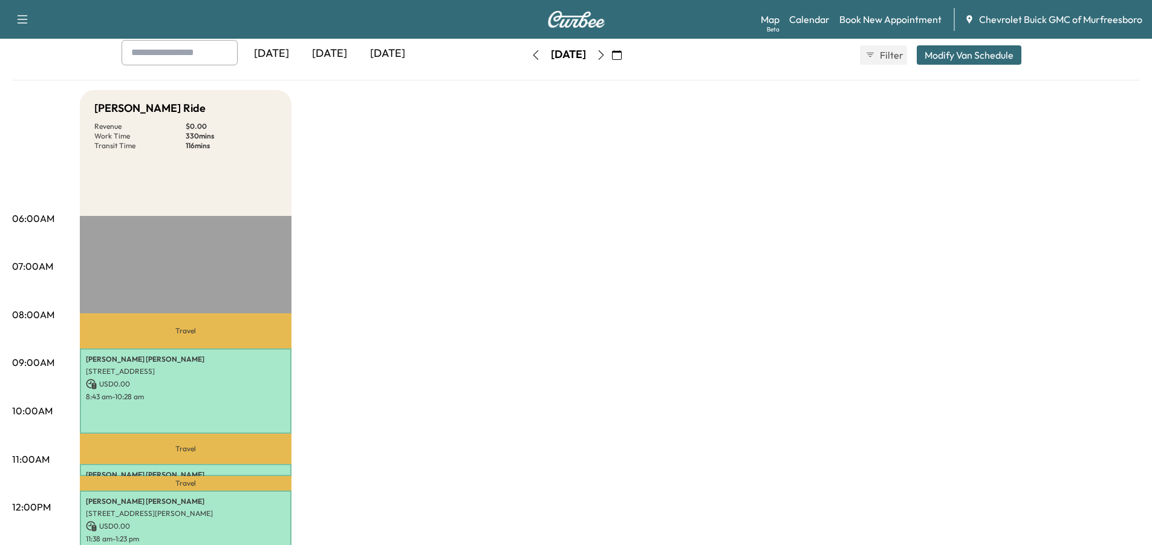
scroll to position [60, 0]
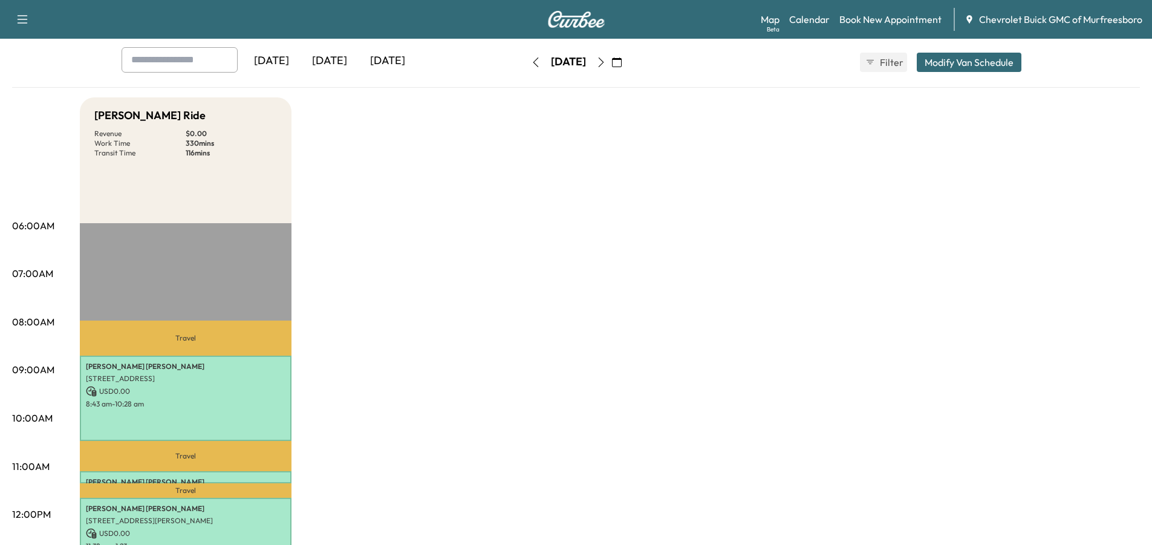
click at [526, 67] on button "button" at bounding box center [536, 62] width 21 height 19
